Goal: Task Accomplishment & Management: Use online tool/utility

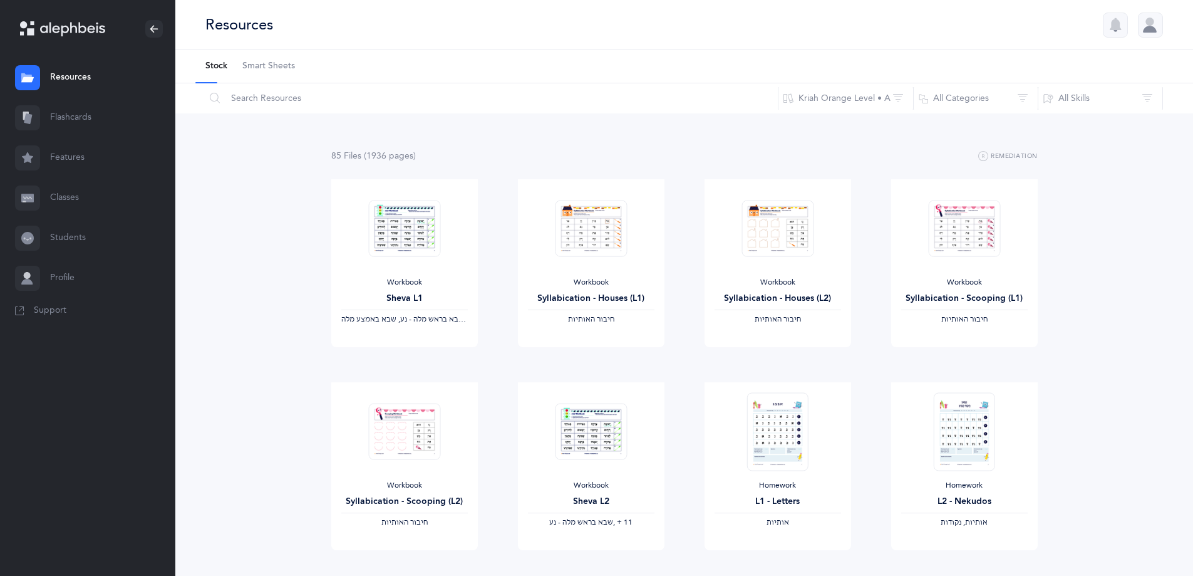
click at [75, 116] on link "Flashcards" at bounding box center [87, 118] width 175 height 40
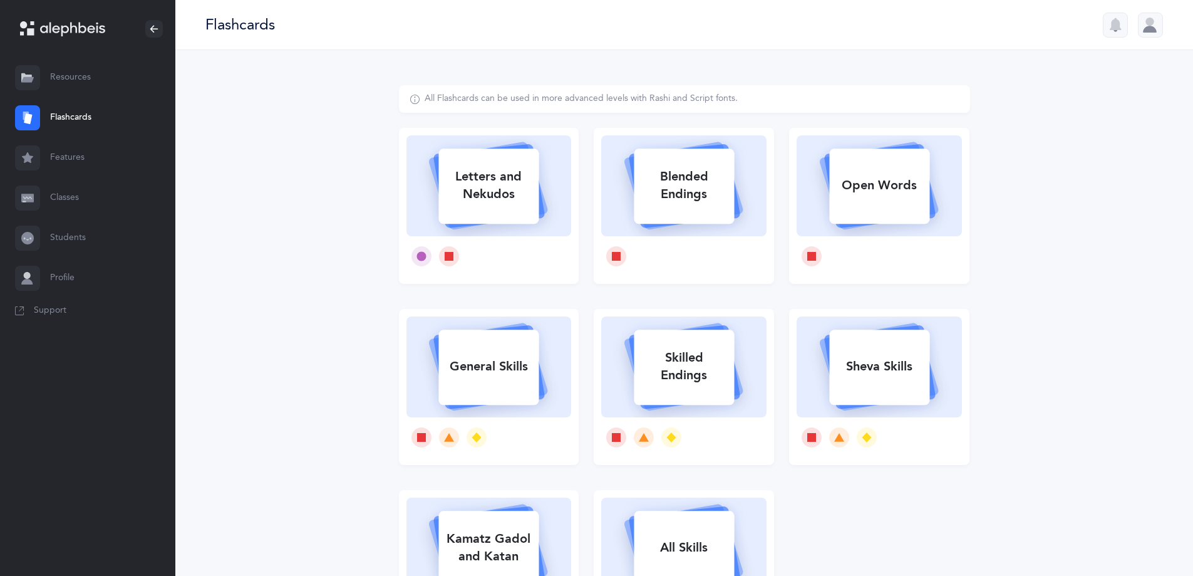
click at [491, 202] on div "Letters and Nekudos" at bounding box center [488, 185] width 100 height 50
select select
select select "single"
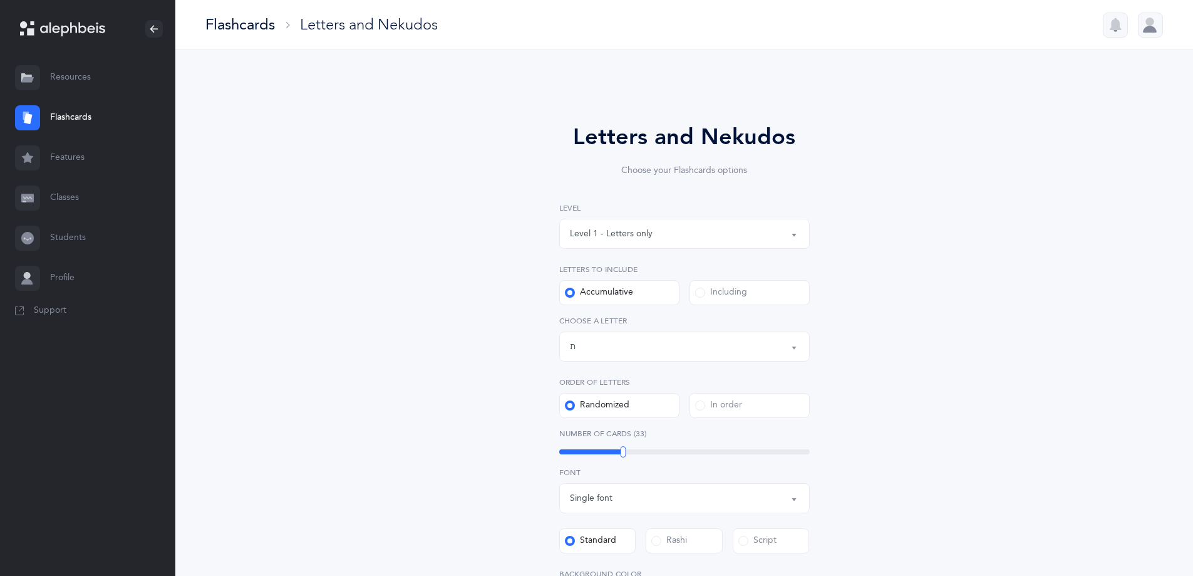
click at [599, 351] on button "Letters up until: ת" at bounding box center [684, 346] width 251 height 30
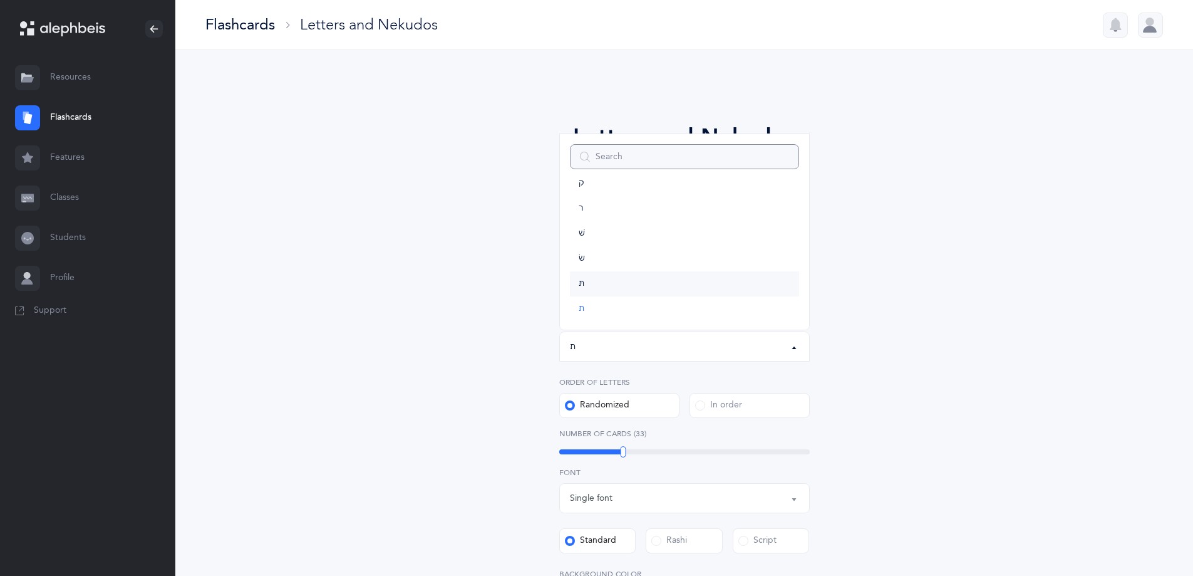
scroll to position [696, 0]
click at [582, 307] on span "ת" at bounding box center [582, 306] width 6 height 11
select select "27"
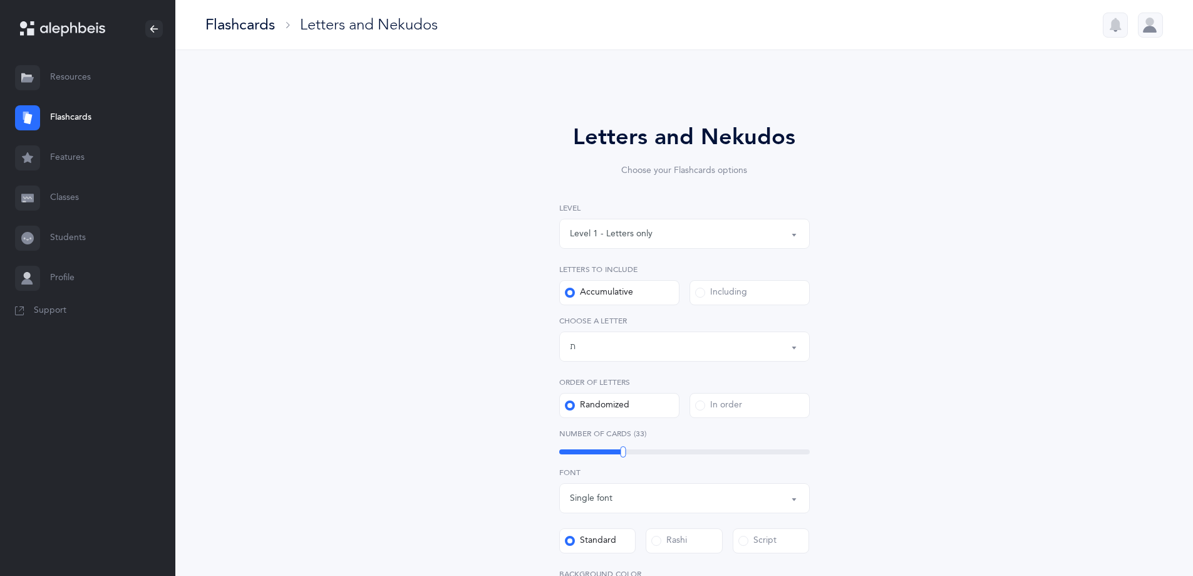
click at [599, 393] on div "Letters and Nekudos Choose your Flashcards options Level 1 - Letters only Level…" at bounding box center [684, 458] width 571 height 747
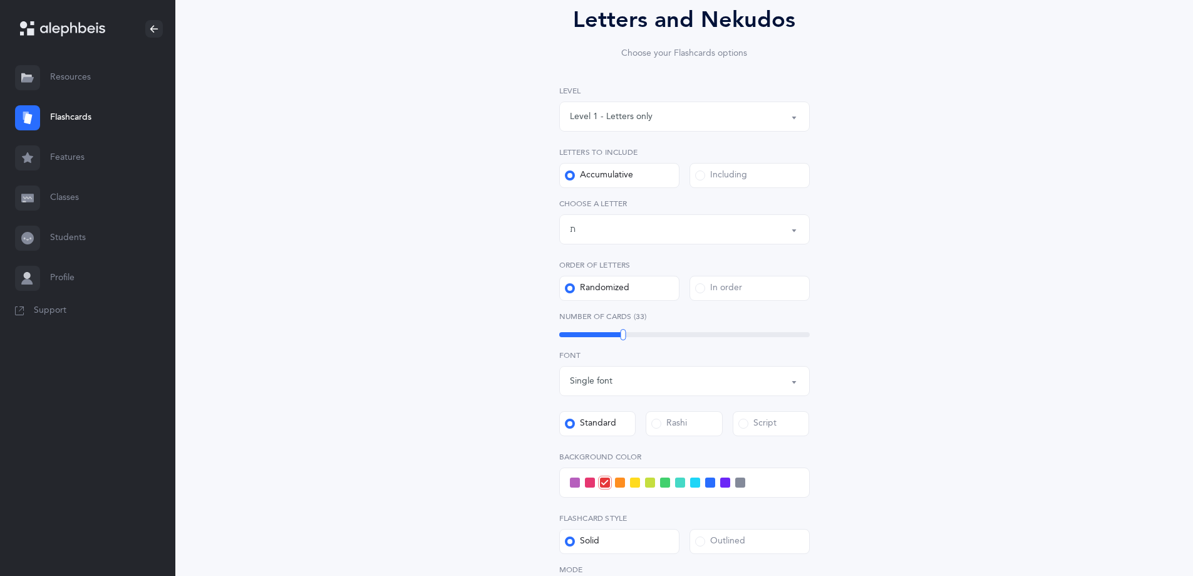
scroll to position [125, 0]
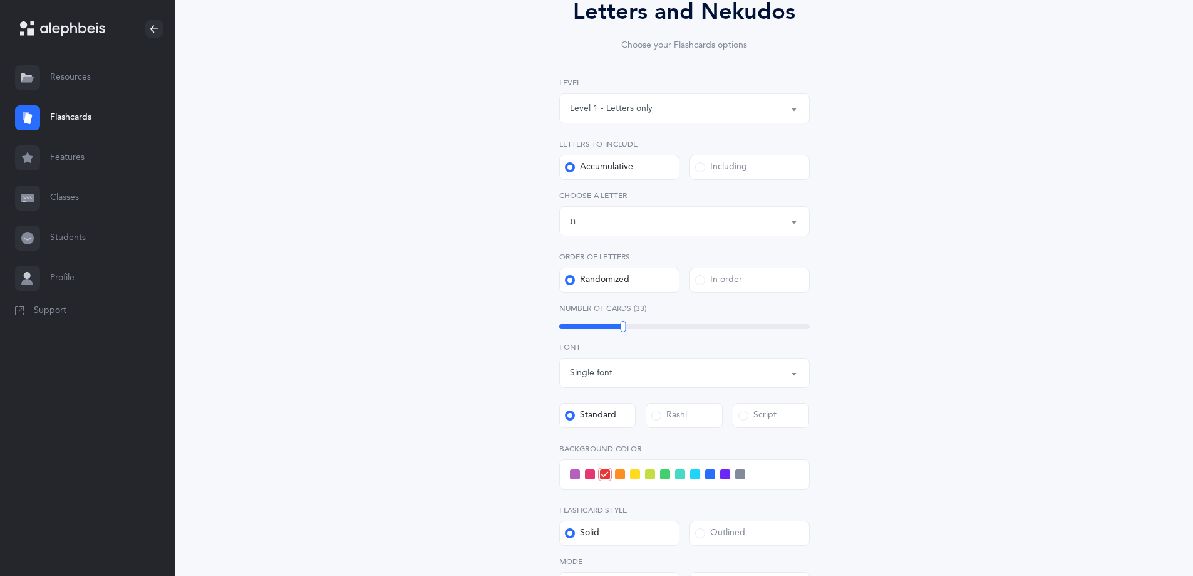
click at [599, 416] on div "Rashi" at bounding box center [669, 415] width 36 height 13
click at [0, 0] on input "Rashi" at bounding box center [0, 0] width 0 height 0
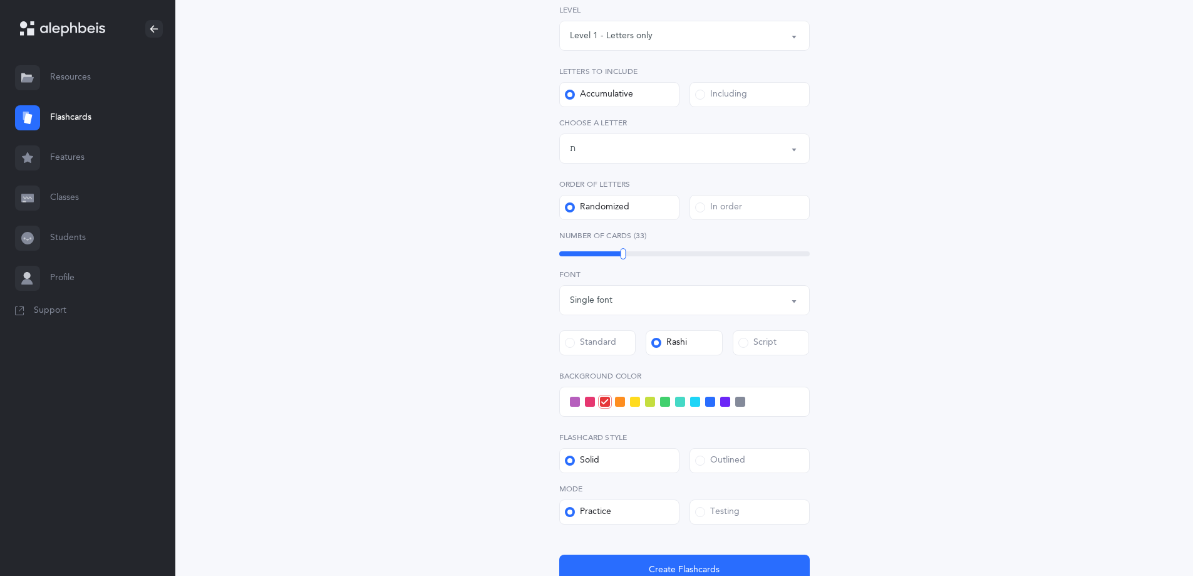
scroll to position [307, 0]
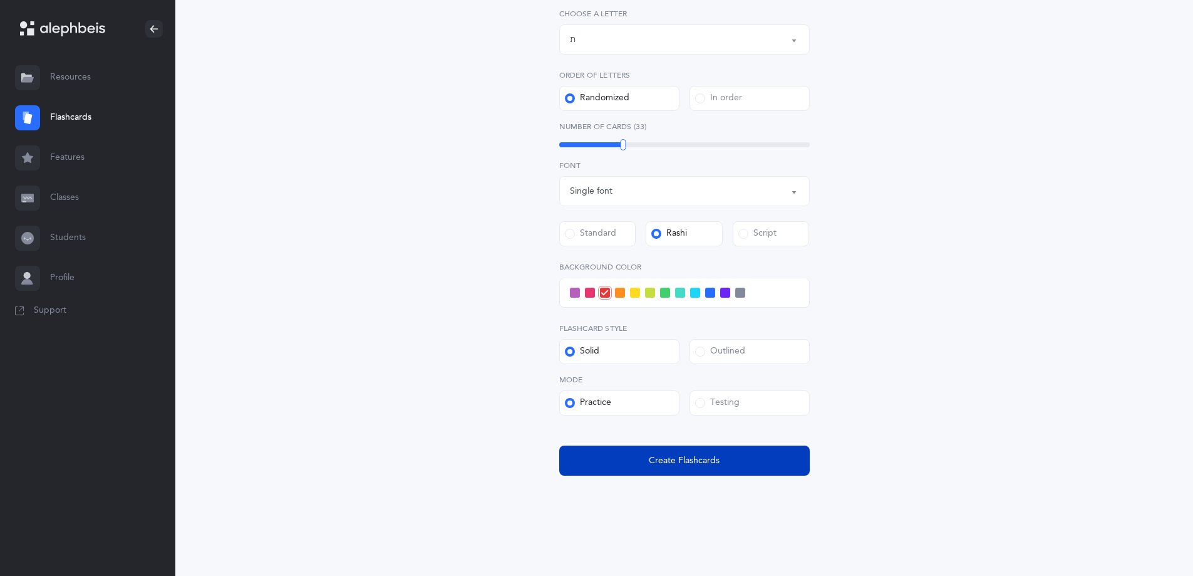
click at [599, 458] on span "Create Flashcards" at bounding box center [684, 460] width 71 height 13
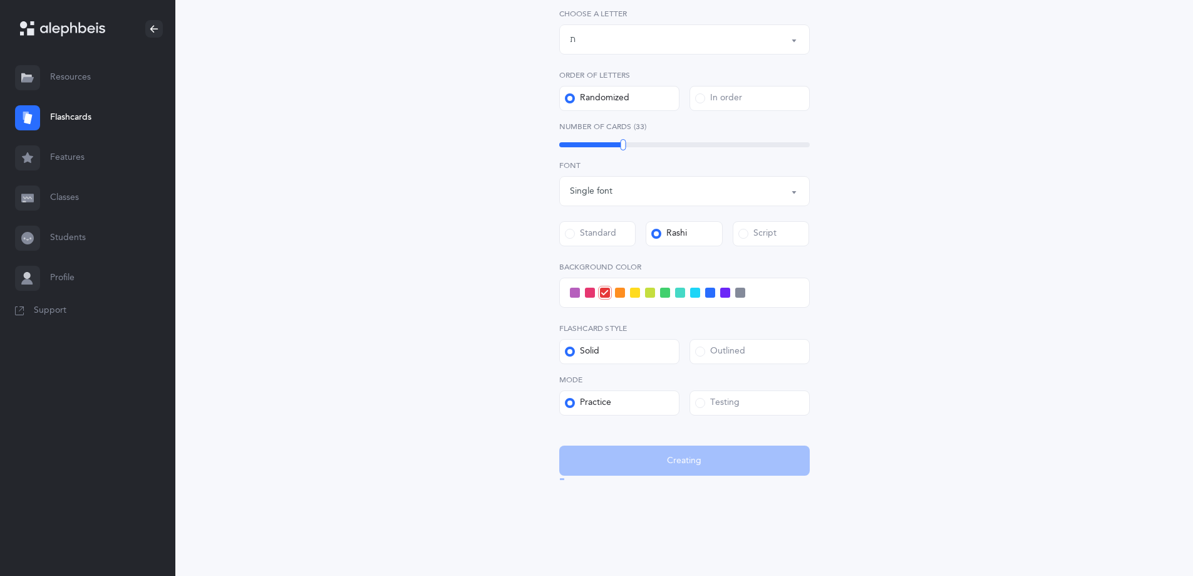
scroll to position [0, 0]
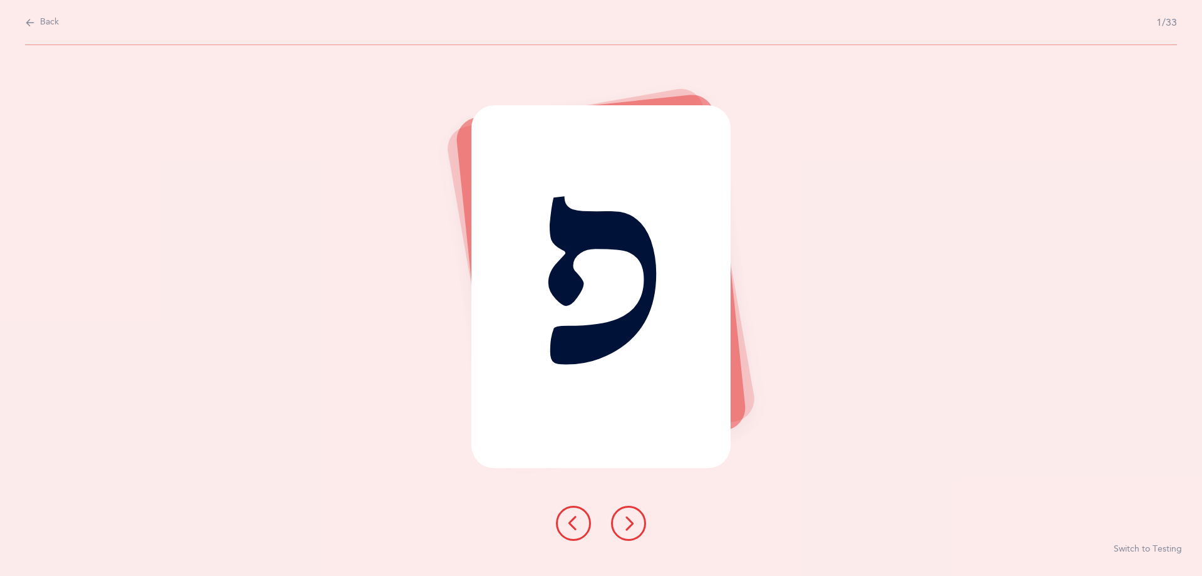
click at [599, 521] on icon at bounding box center [628, 522] width 15 height 15
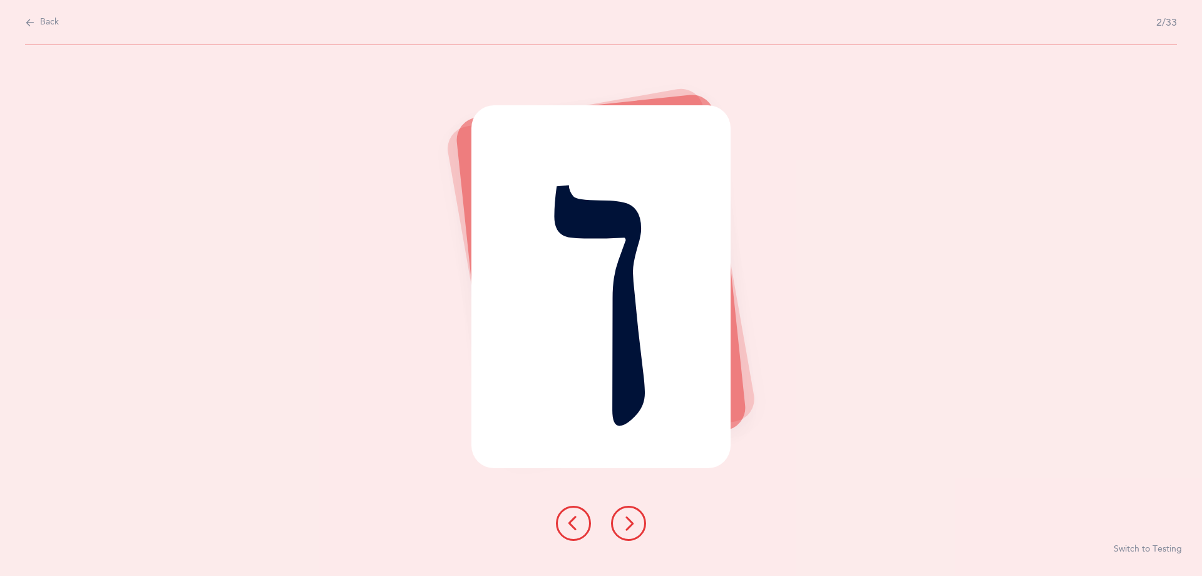
click at [38, 31] on div "Back 2/33" at bounding box center [601, 22] width 1152 height 45
click at [34, 28] on icon at bounding box center [30, 23] width 10 height 14
select select "27"
select select "single"
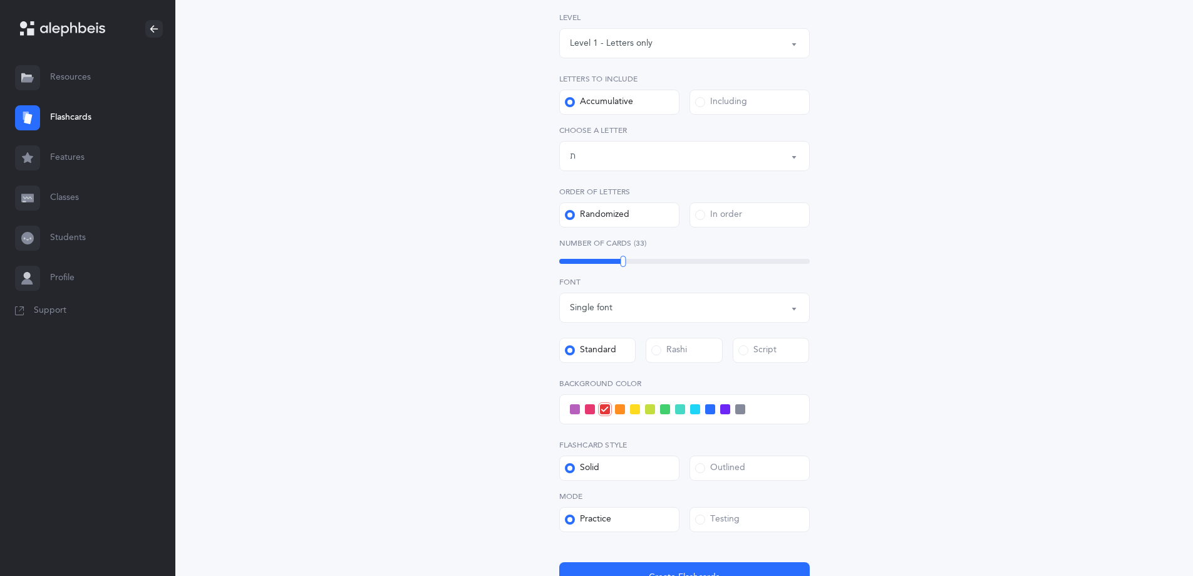
scroll to position [251, 0]
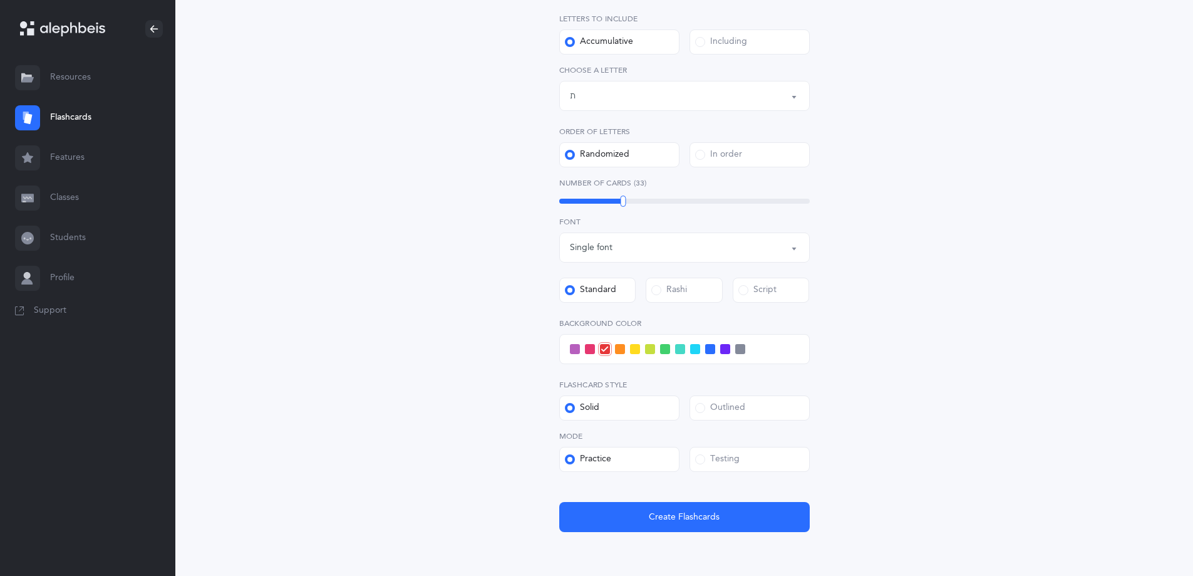
drag, startPoint x: 746, startPoint y: 288, endPoint x: 747, endPoint y: 343, distance: 55.1
click at [599, 288] on span at bounding box center [743, 290] width 10 height 10
click at [0, 0] on input "Script" at bounding box center [0, 0] width 0 height 0
click at [589, 351] on span at bounding box center [590, 349] width 10 height 10
click at [0, 0] on input "checkbox" at bounding box center [0, 0] width 0 height 0
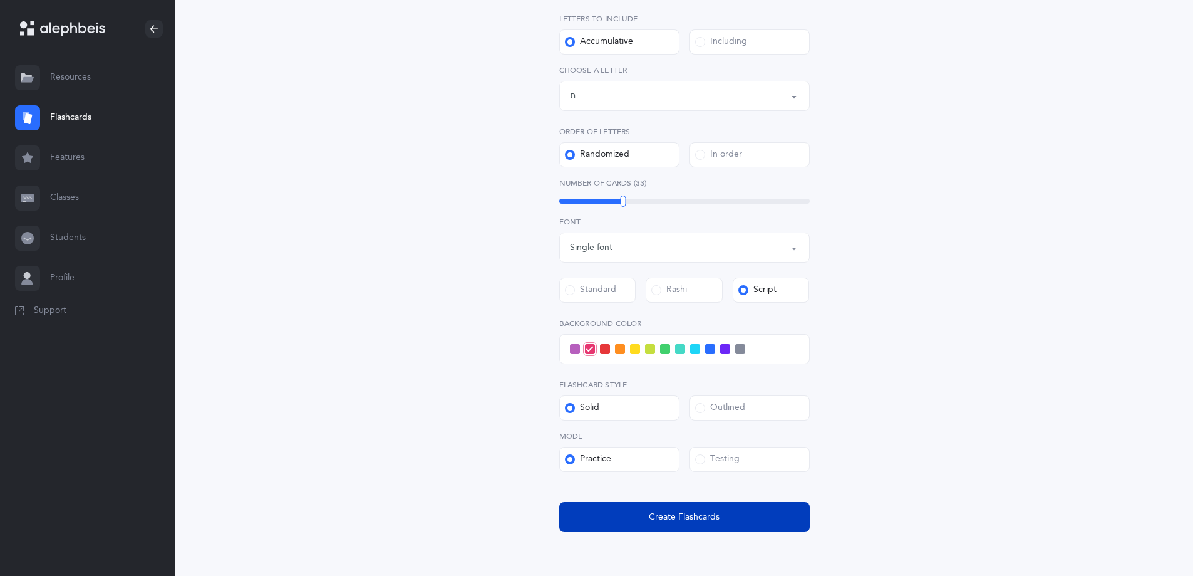
click at [599, 518] on span "Create Flashcards" at bounding box center [684, 516] width 71 height 13
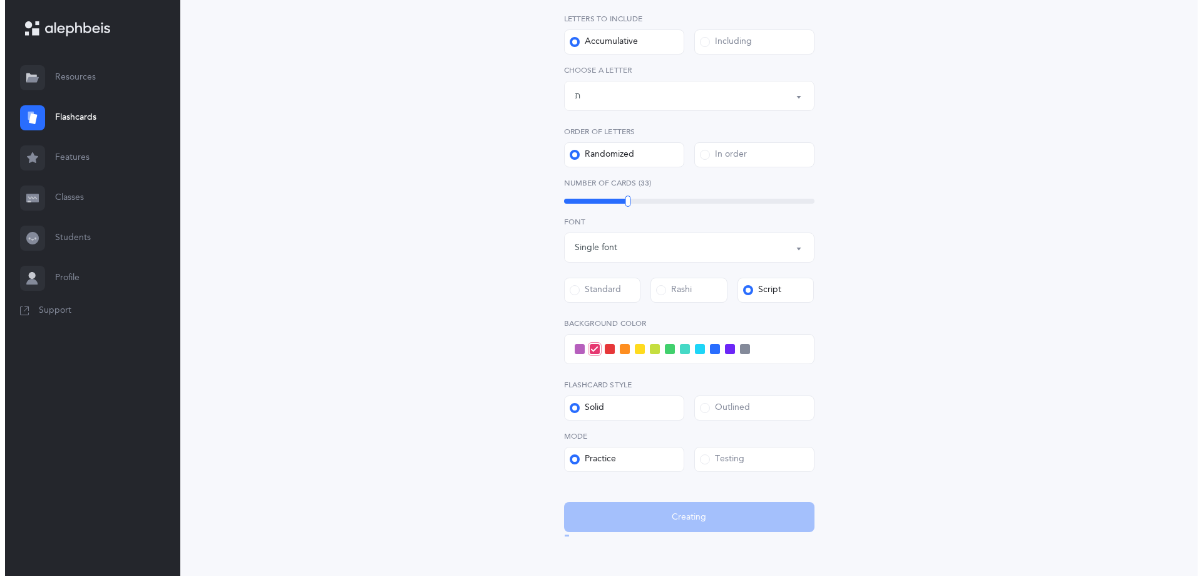
scroll to position [0, 0]
